Goal: Check status: Check status

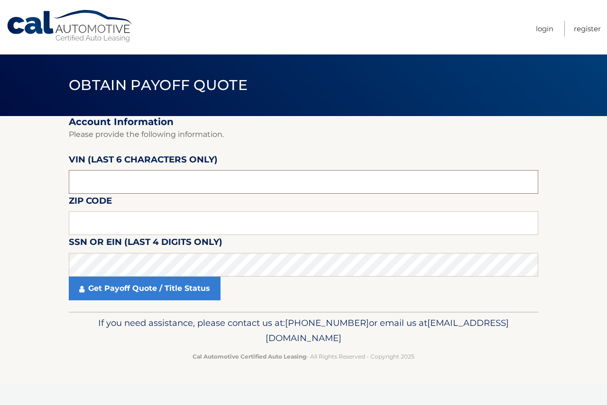
click at [193, 174] on input "text" at bounding box center [303, 182] width 469 height 24
click at [261, 183] on input "text" at bounding box center [303, 182] width 469 height 24
type input "416578"
click at [140, 224] on input "text" at bounding box center [303, 223] width 469 height 24
type input "07724"
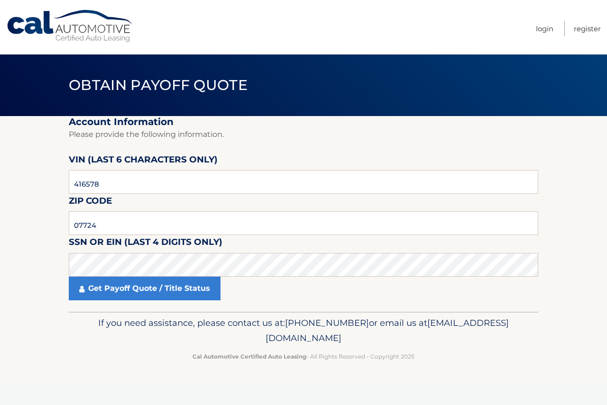
click at [142, 253] on label "SSN or EIN (last 4 digits only)" at bounding box center [146, 244] width 154 height 18
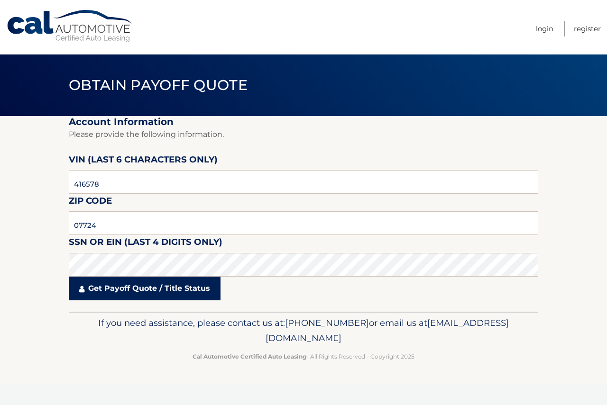
click at [172, 287] on link "Get Payoff Quote / Title Status" at bounding box center [145, 289] width 152 height 24
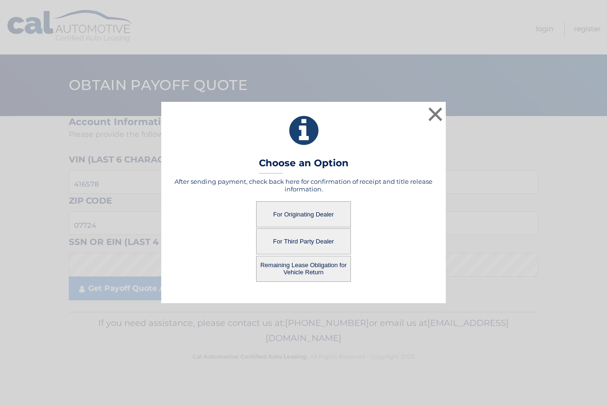
click at [311, 215] on button "For Originating Dealer" at bounding box center [303, 214] width 95 height 26
